Goal: Obtain resource: Download file/media

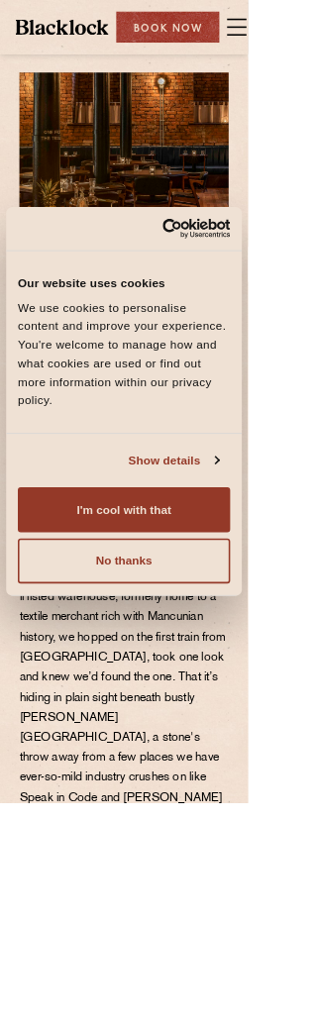
click at [253, 680] on button "I'm cool with that" at bounding box center [158, 651] width 271 height 57
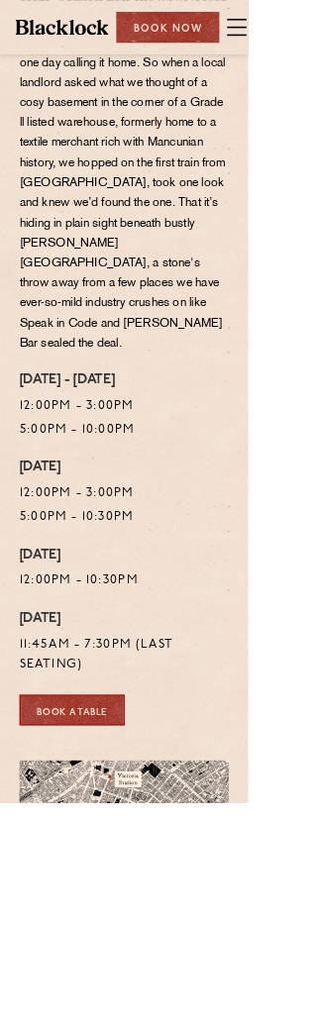
scroll to position [609, 0]
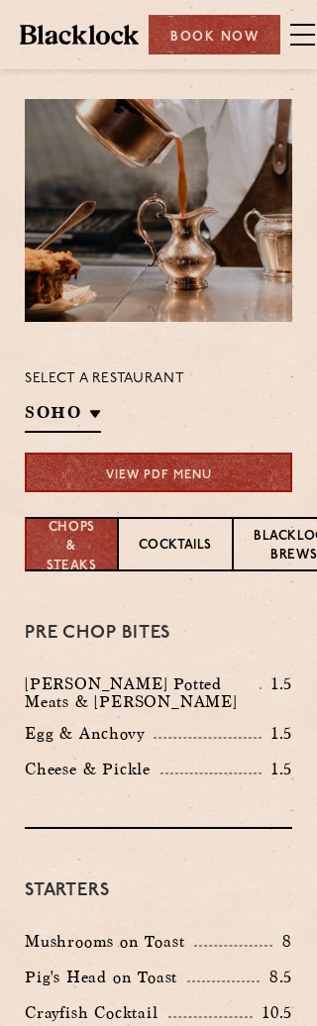
click at [0, 0] on li "[GEOGRAPHIC_DATA]" at bounding box center [0, 0] width 0 height 0
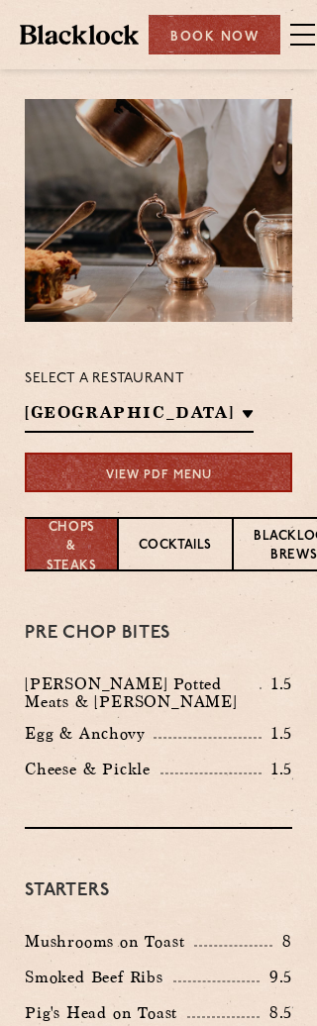
click at [250, 772] on div at bounding box center [210, 773] width 101 height 2
click at [97, 466] on link "View PDF Menu" at bounding box center [158, 473] width 267 height 40
